Goal: Transaction & Acquisition: Obtain resource

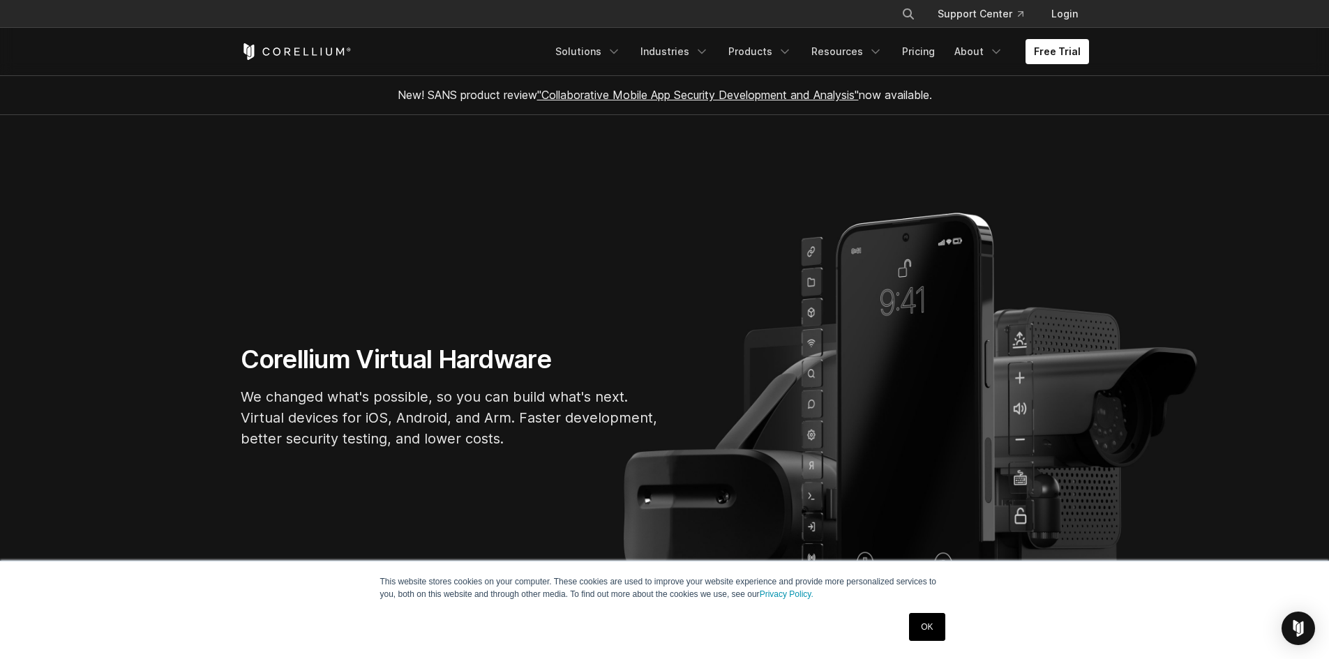
click at [1072, 47] on link "Free Trial" at bounding box center [1058, 51] width 64 height 25
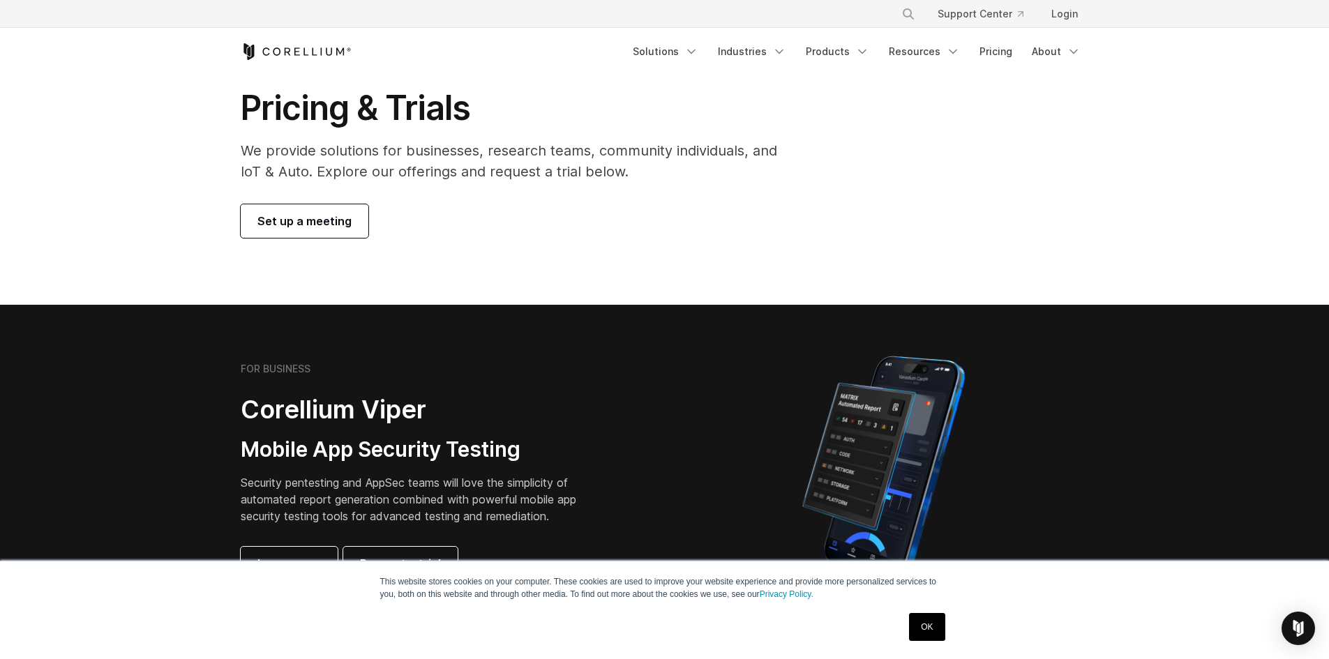
scroll to position [209, 0]
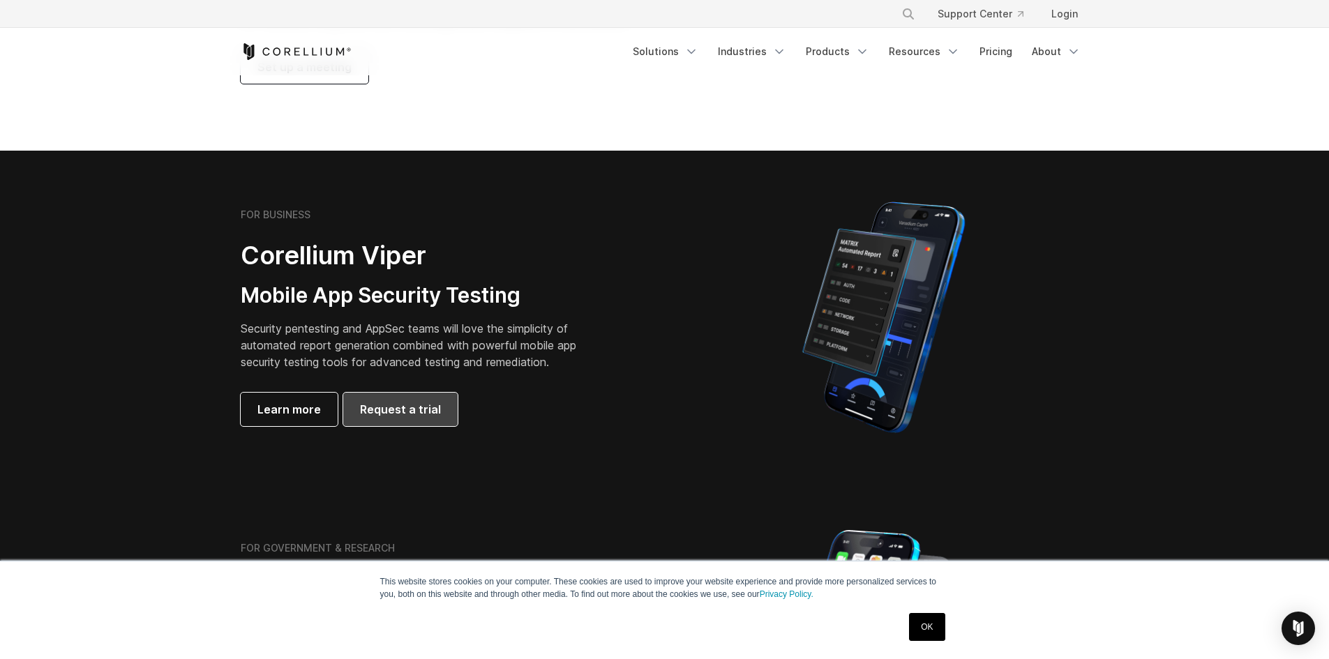
click at [365, 413] on span "Request a trial" at bounding box center [400, 409] width 81 height 17
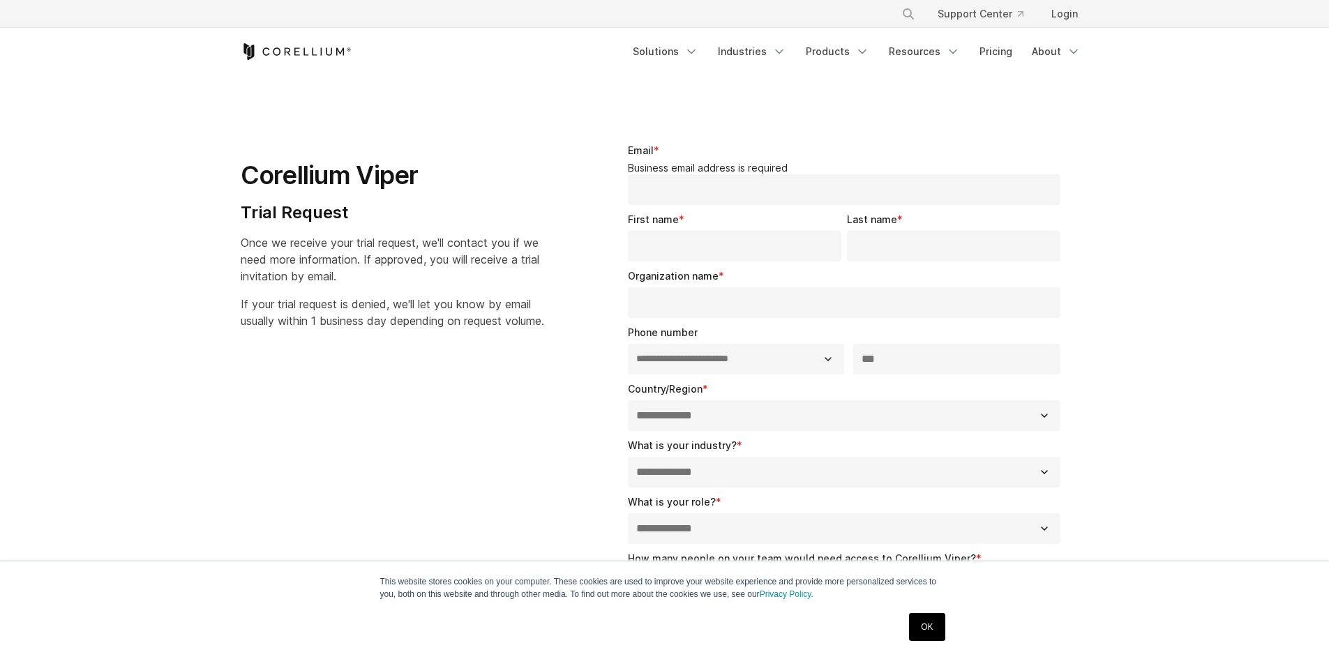
select select "**"
